Goal: Use online tool/utility: Utilize a website feature to perform a specific function

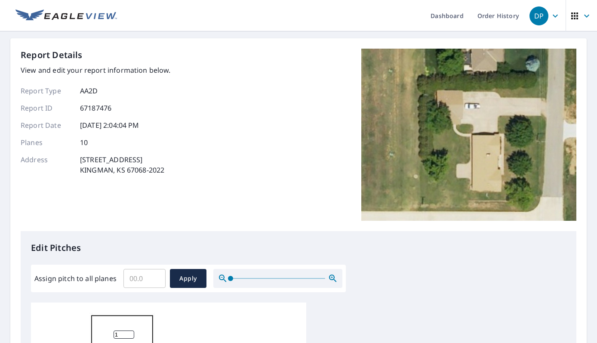
click at [127, 333] on input "1" at bounding box center [124, 334] width 21 height 8
click at [127, 333] on input "2" at bounding box center [124, 334] width 21 height 8
click at [127, 333] on input "3" at bounding box center [124, 334] width 21 height 8
type input "4"
click at [127, 333] on input "4" at bounding box center [124, 334] width 21 height 8
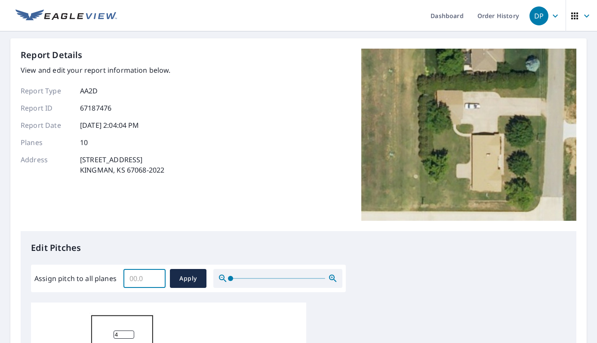
click at [145, 276] on input "Assign pitch to all planes" at bounding box center [144, 278] width 42 height 24
type input "5"
click at [183, 282] on span "Apply" at bounding box center [188, 278] width 23 height 11
type input "5"
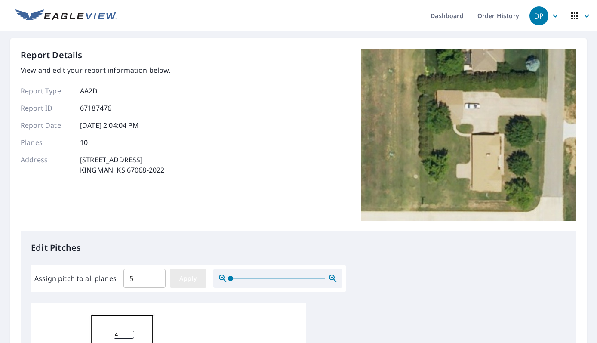
type input "5"
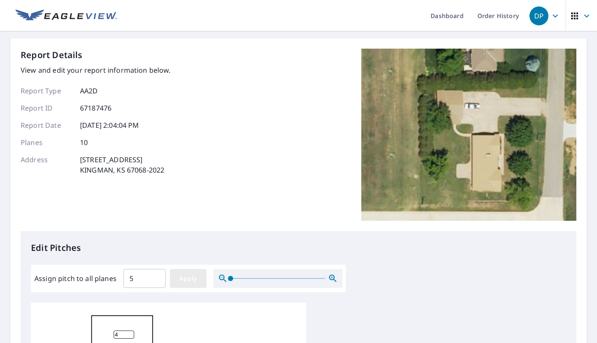
type input "5"
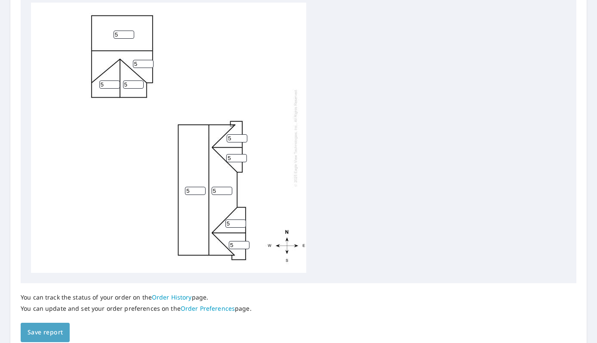
click at [49, 334] on span "Save report" at bounding box center [45, 332] width 35 height 11
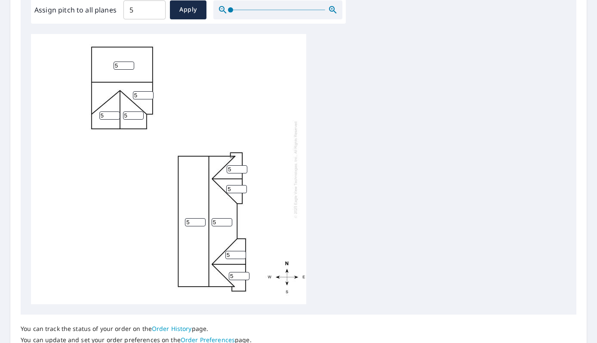
scroll to position [369, 0]
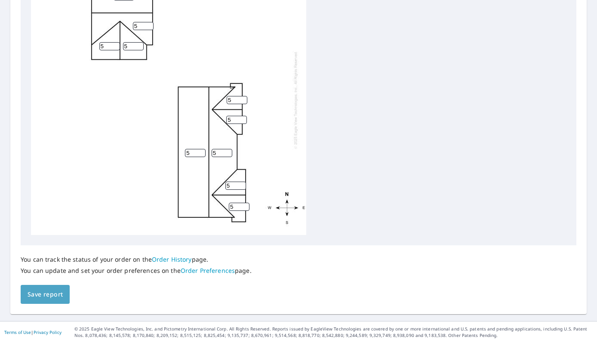
click at [58, 299] on button "Save report" at bounding box center [45, 294] width 49 height 19
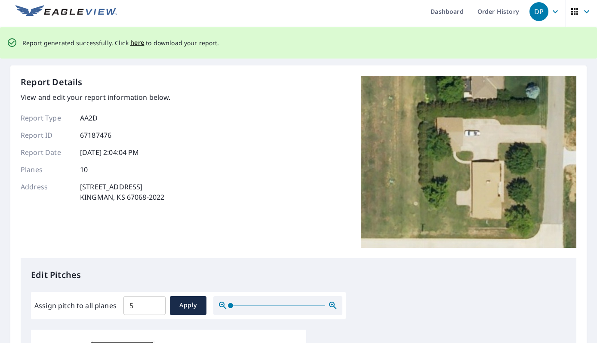
scroll to position [0, 0]
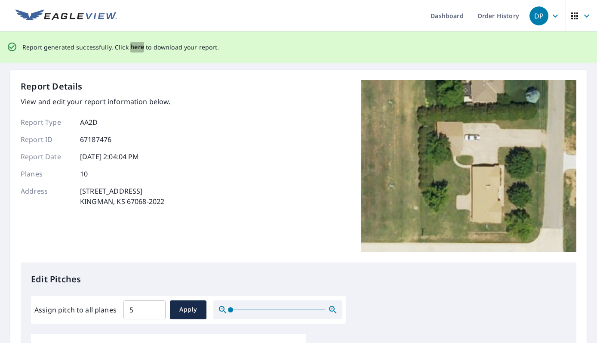
click at [131, 47] on span "here" at bounding box center [137, 47] width 14 height 11
